Goal: Information Seeking & Learning: Learn about a topic

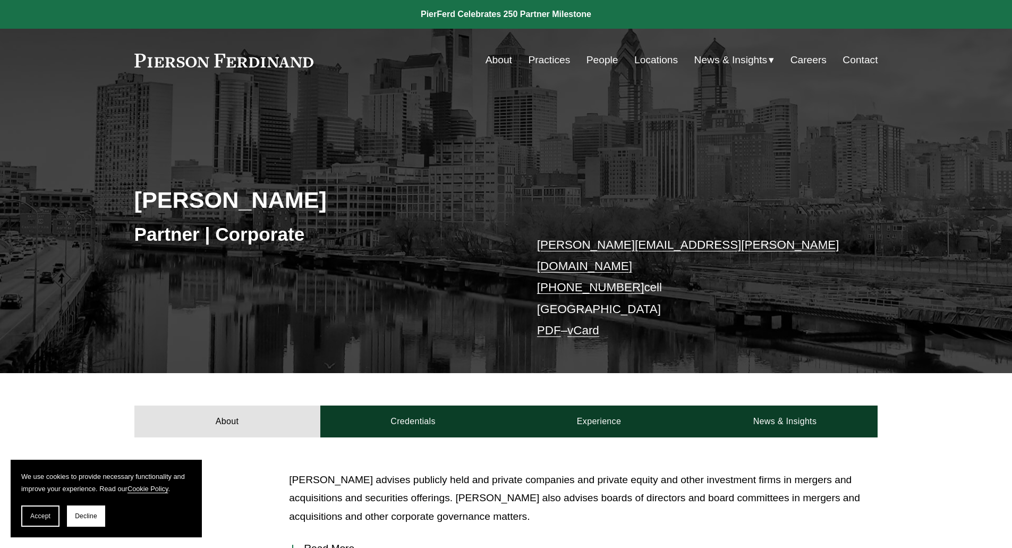
click at [595, 63] on link "People" at bounding box center [602, 60] width 32 height 20
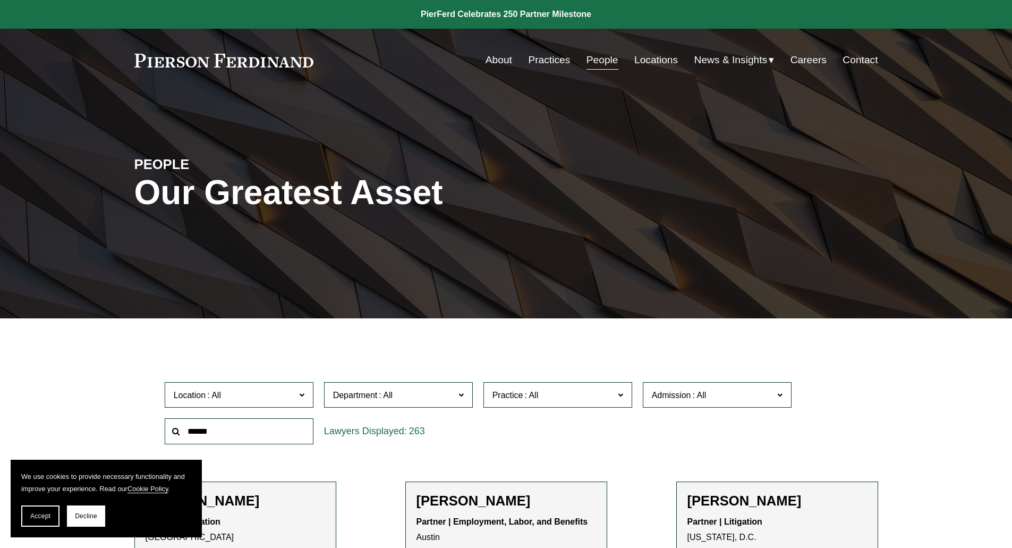
click at [245, 398] on span "Location" at bounding box center [235, 395] width 122 height 14
click at [38, 513] on span "Accept" at bounding box center [40, 515] width 20 height 7
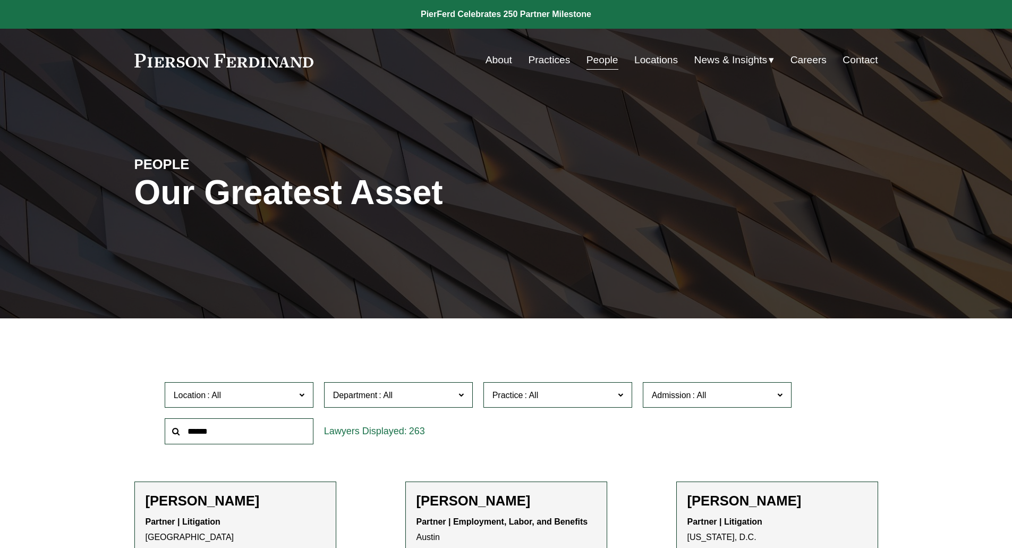
scroll to position [516, 0]
click at [0, 0] on link "Wilmington" at bounding box center [0, 0] width 0 height 0
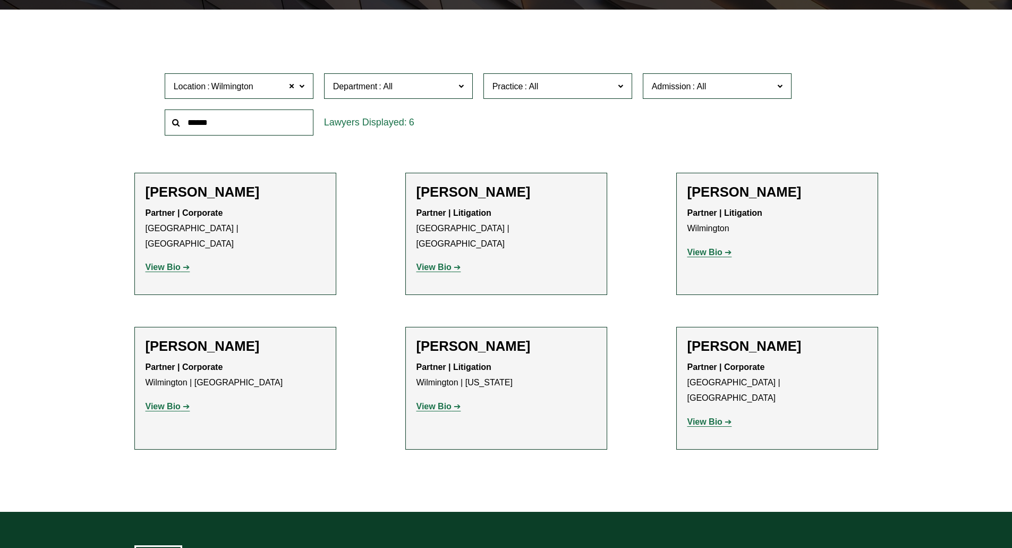
scroll to position [167, 0]
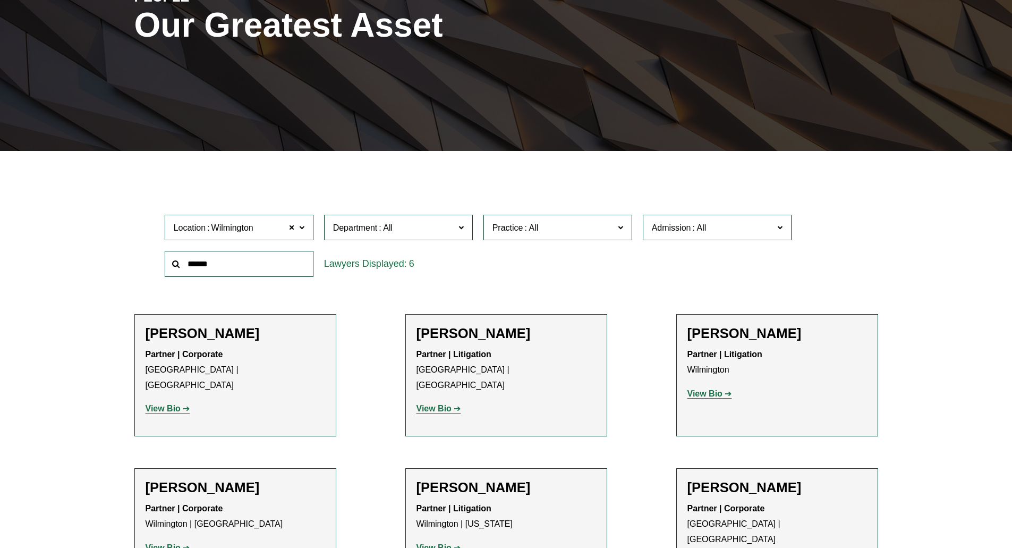
click at [725, 335] on h2 "[PERSON_NAME]" at bounding box center [777, 333] width 180 height 16
click at [706, 390] on strong "View Bio" at bounding box center [704, 393] width 35 height 9
click at [437, 327] on h2 "[PERSON_NAME]" at bounding box center [506, 333] width 180 height 16
click at [448, 337] on h2 "[PERSON_NAME]" at bounding box center [506, 333] width 180 height 16
click at [433, 402] on p "View Bio" at bounding box center [506, 408] width 180 height 15
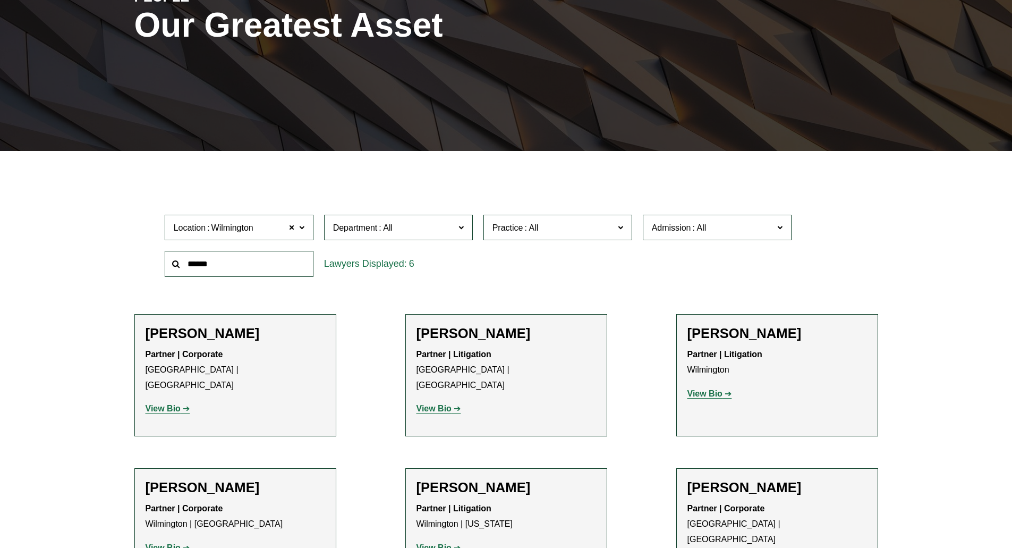
click at [433, 404] on strong "View Bio" at bounding box center [433, 408] width 35 height 9
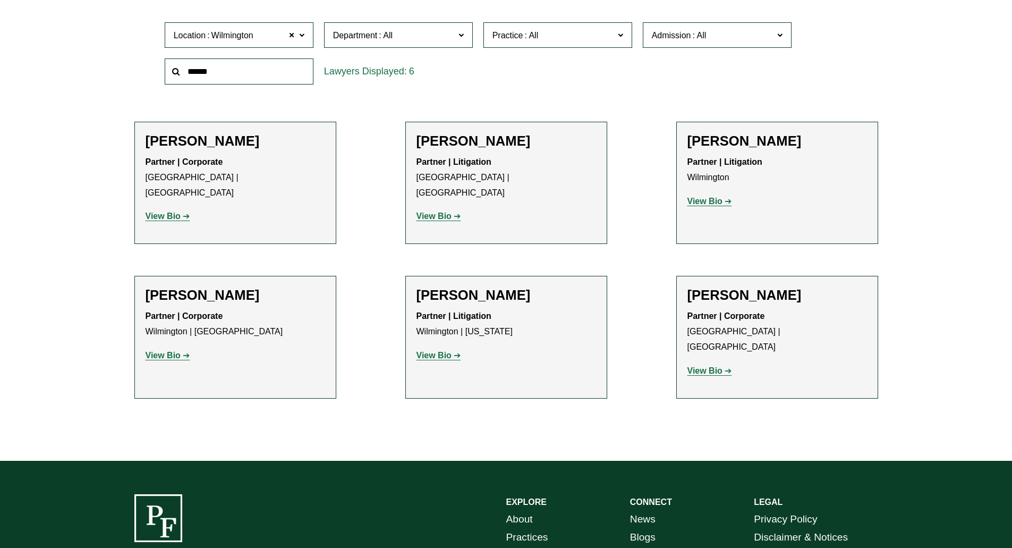
scroll to position [380, 0]
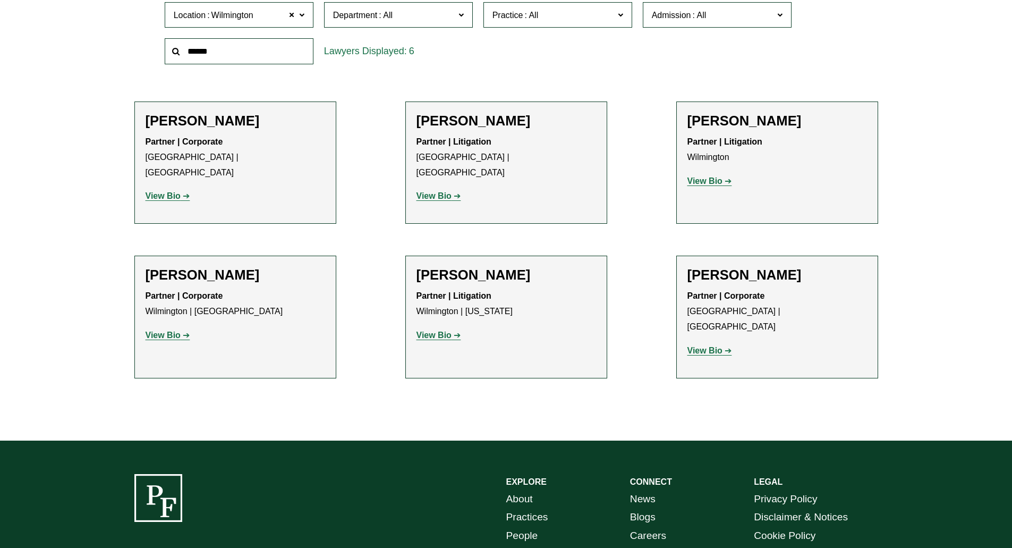
click at [170, 330] on strong "View Bio" at bounding box center [163, 334] width 35 height 9
click at [719, 346] on strong "View Bio" at bounding box center [704, 350] width 35 height 9
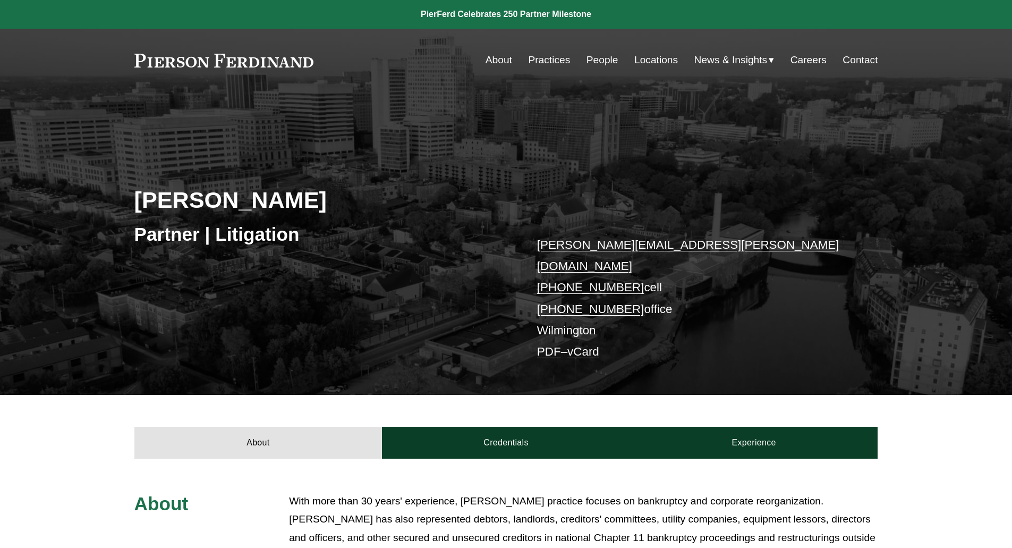
drag, startPoint x: 365, startPoint y: 223, endPoint x: 269, endPoint y: 309, distance: 129.4
click at [269, 309] on div "Jeffrey Carbino Partner | Litigation jeffrey.carbino@pierferd.com +1.610.639.36…" at bounding box center [506, 258] width 1012 height 272
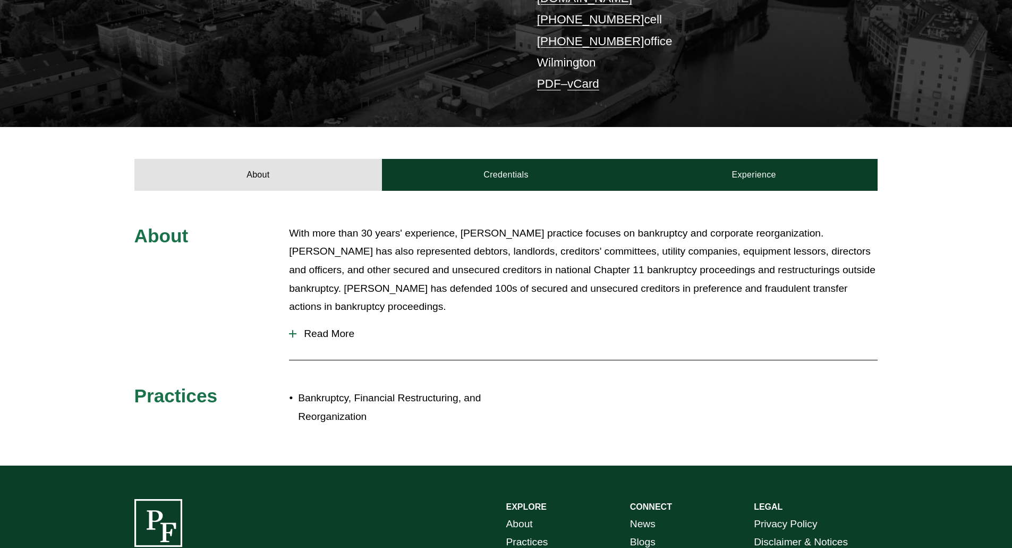
scroll to position [266, 0]
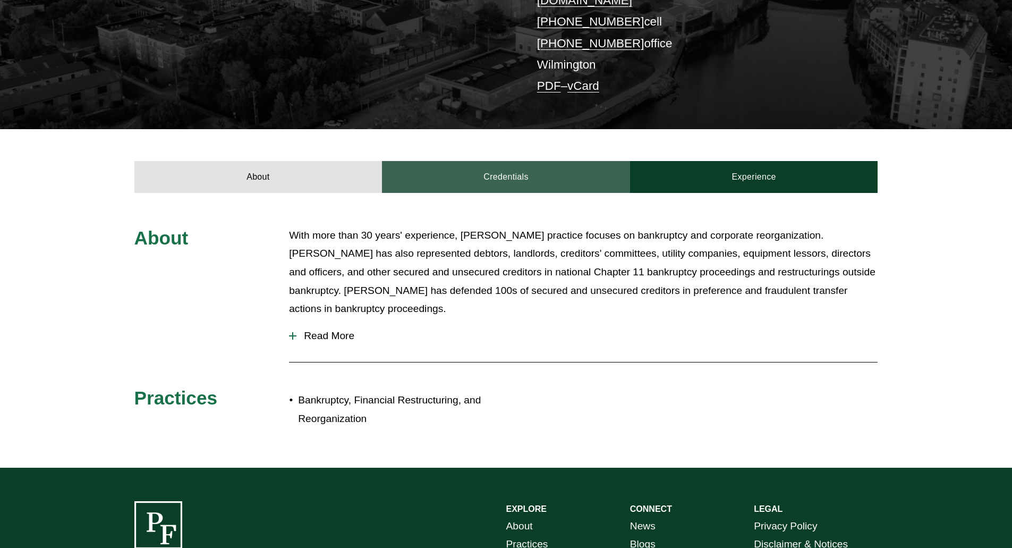
click at [560, 167] on link "Credentials" at bounding box center [506, 177] width 248 height 32
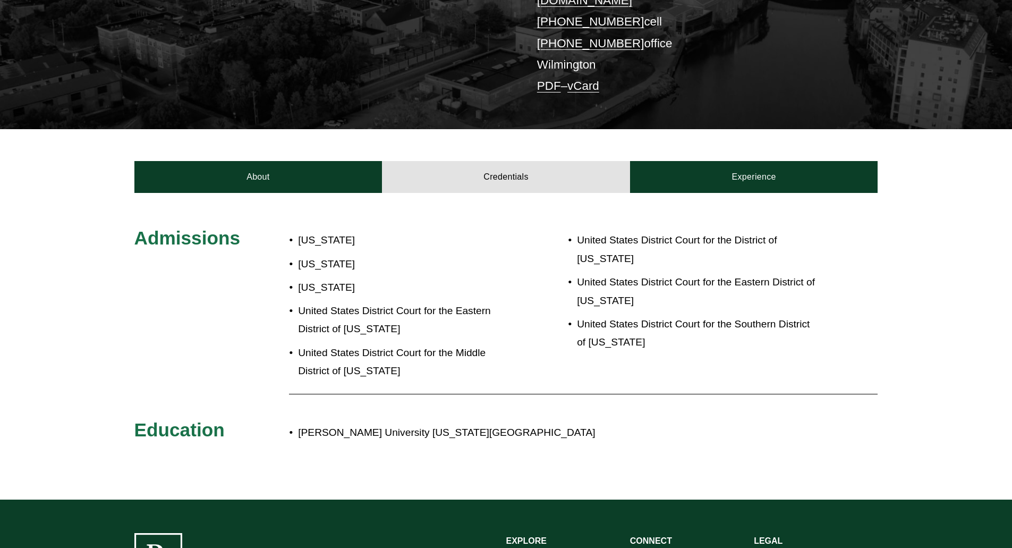
scroll to position [0, 0]
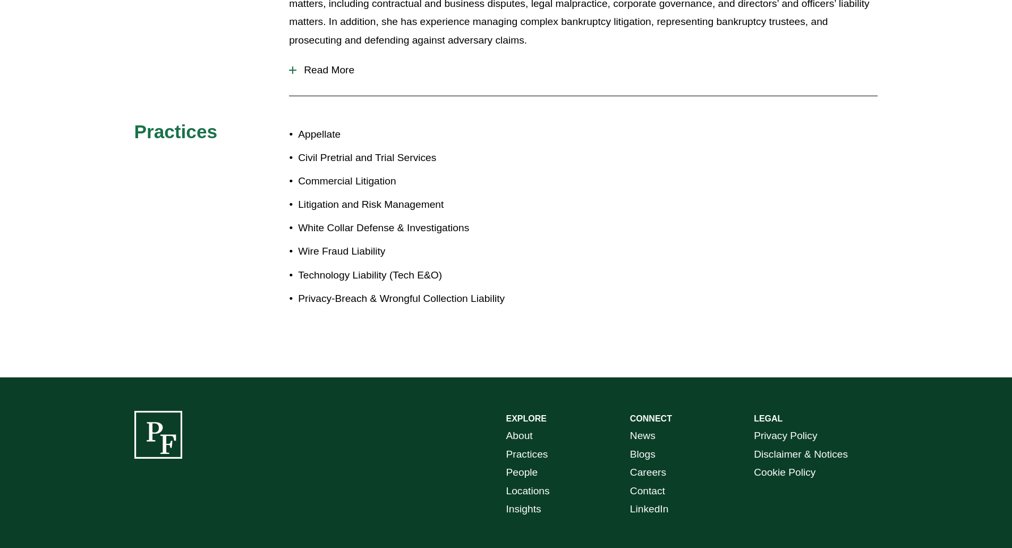
scroll to position [584, 0]
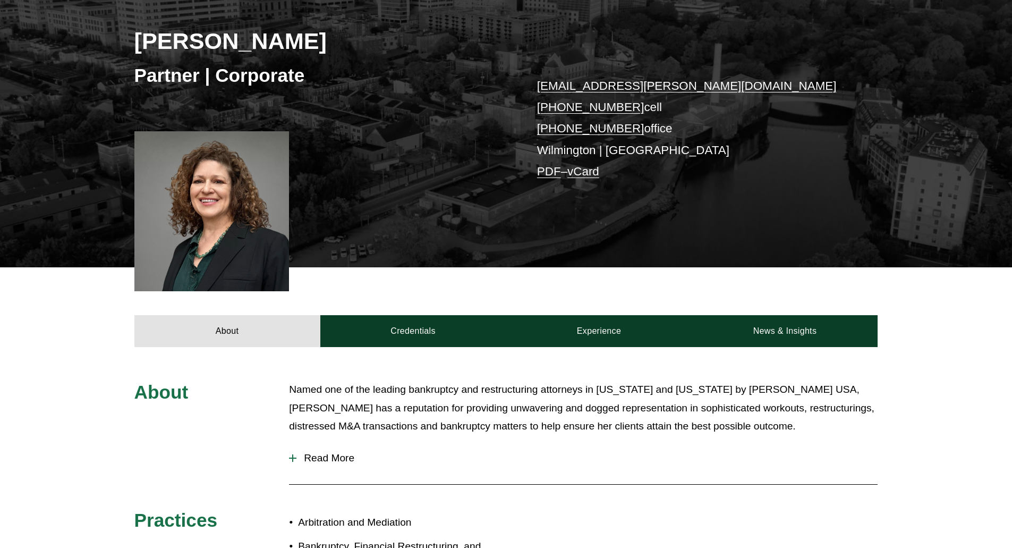
scroll to position [159, 0]
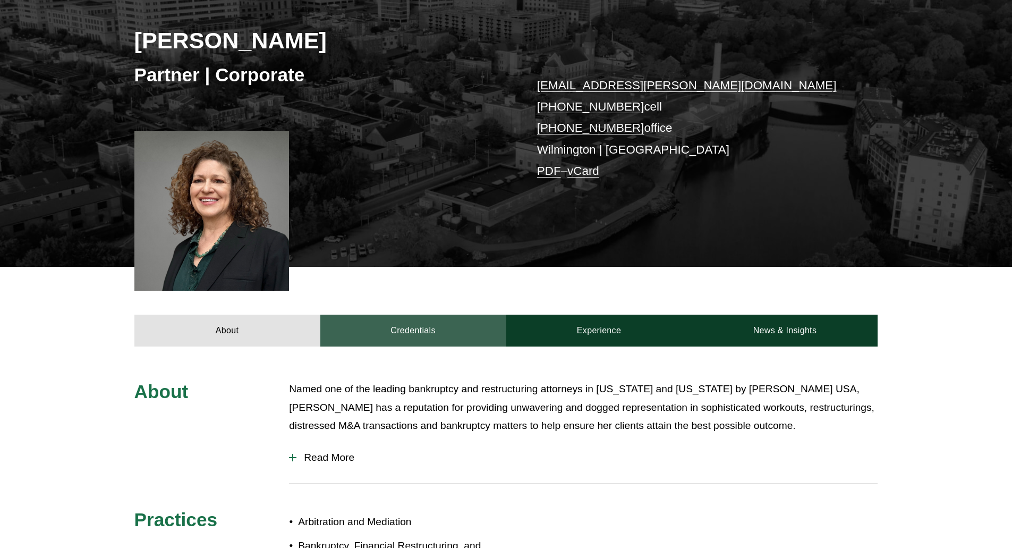
click at [422, 330] on link "Credentials" at bounding box center [413, 330] width 186 height 32
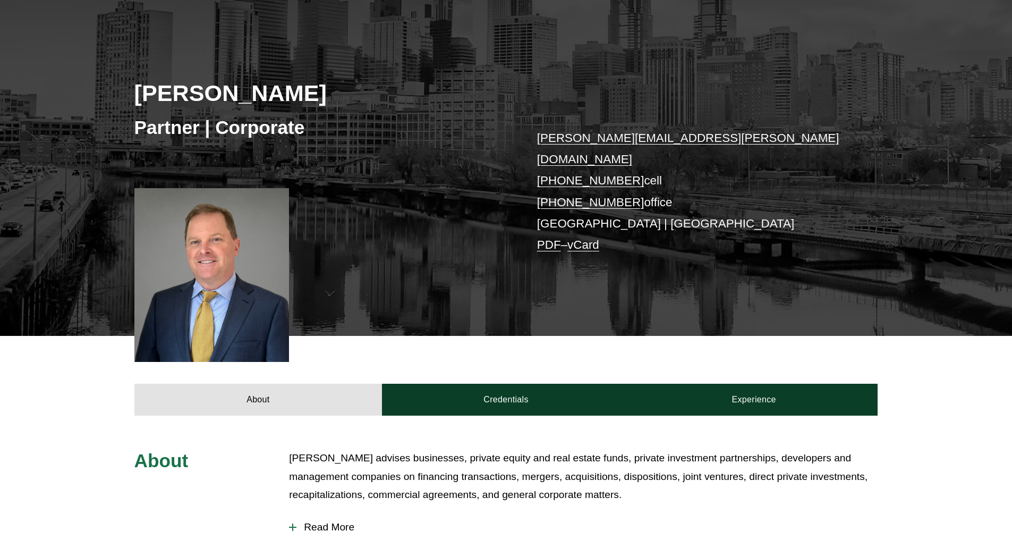
scroll to position [319, 0]
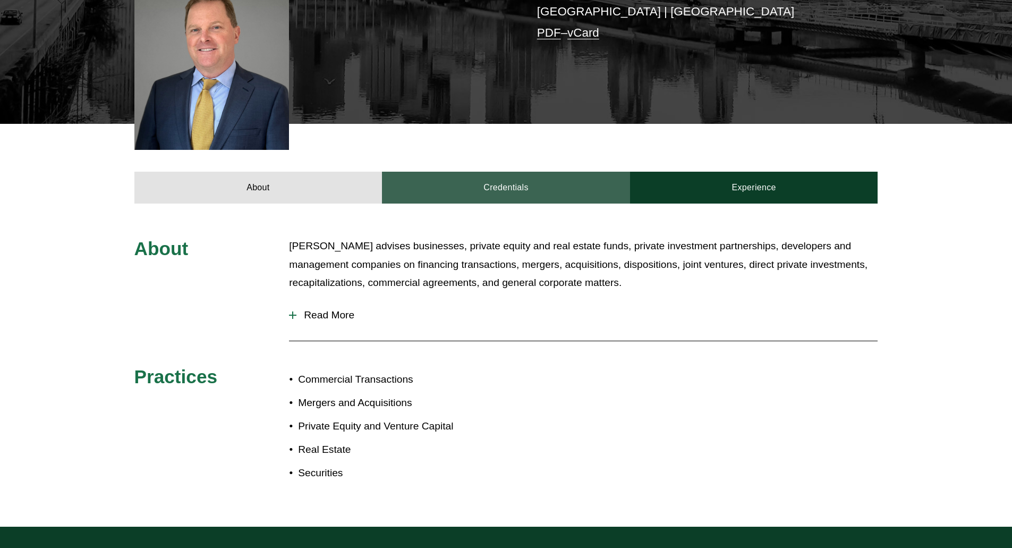
click at [459, 185] on link "Credentials" at bounding box center [506, 188] width 248 height 32
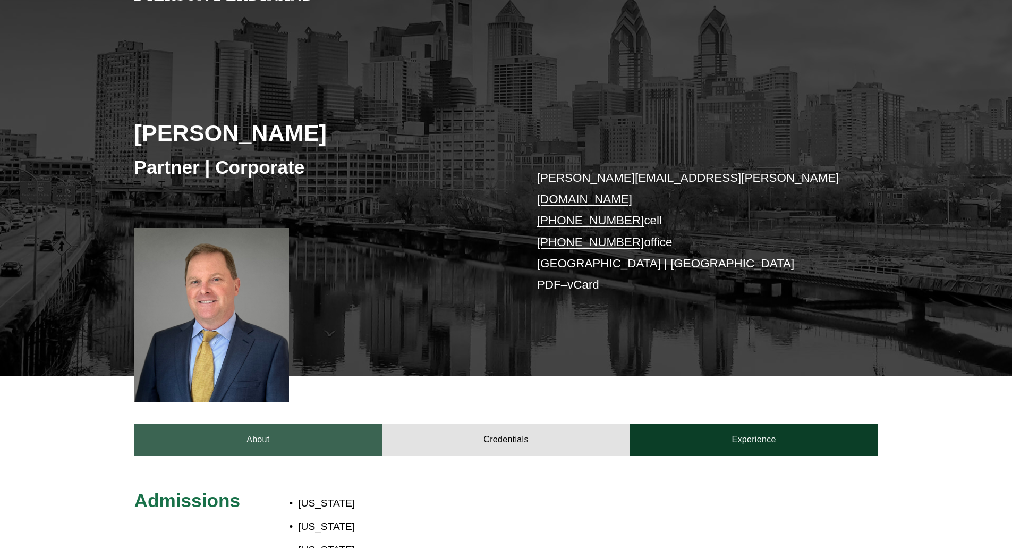
scroll to position [0, 0]
